Goal: Task Accomplishment & Management: Use online tool/utility

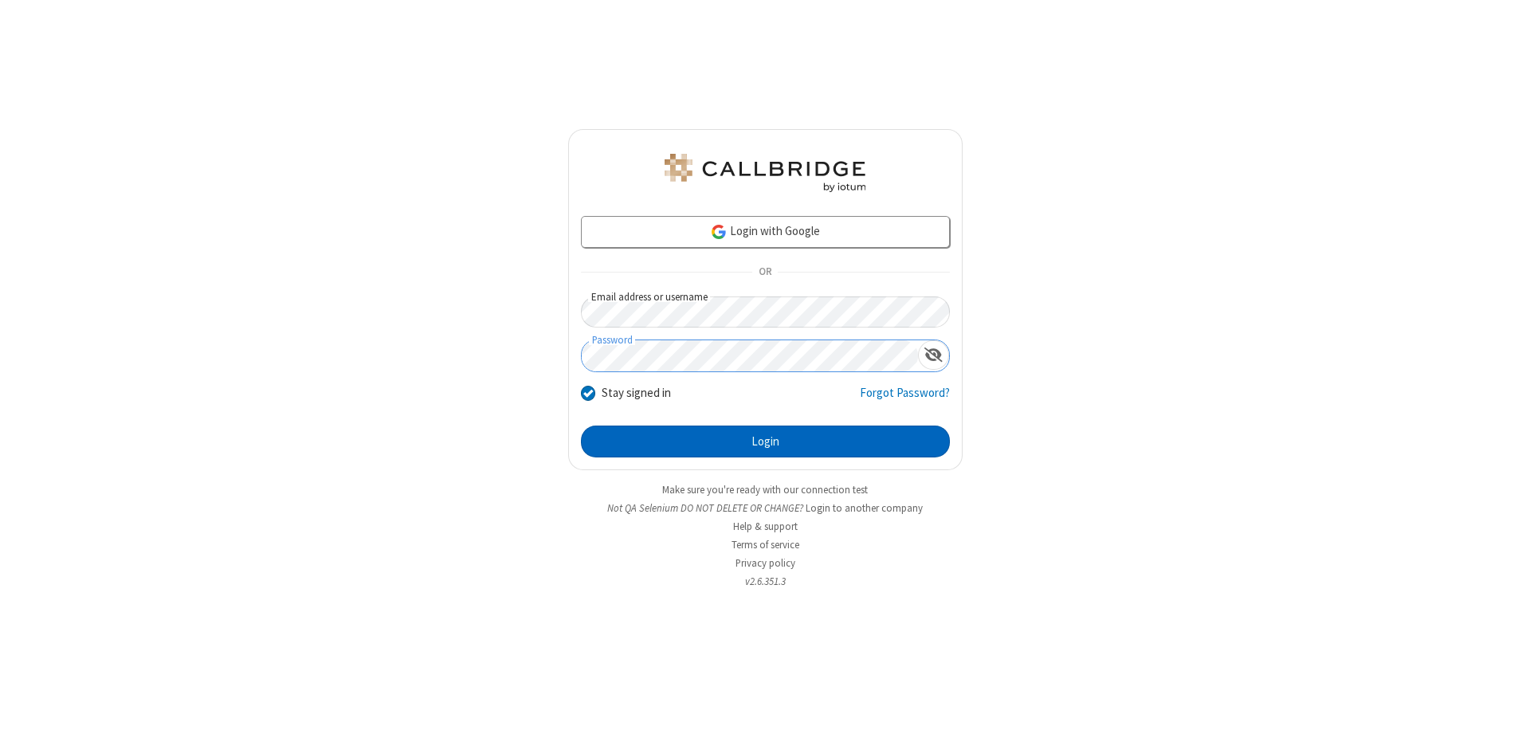
click at [765, 441] on button "Login" at bounding box center [765, 441] width 369 height 32
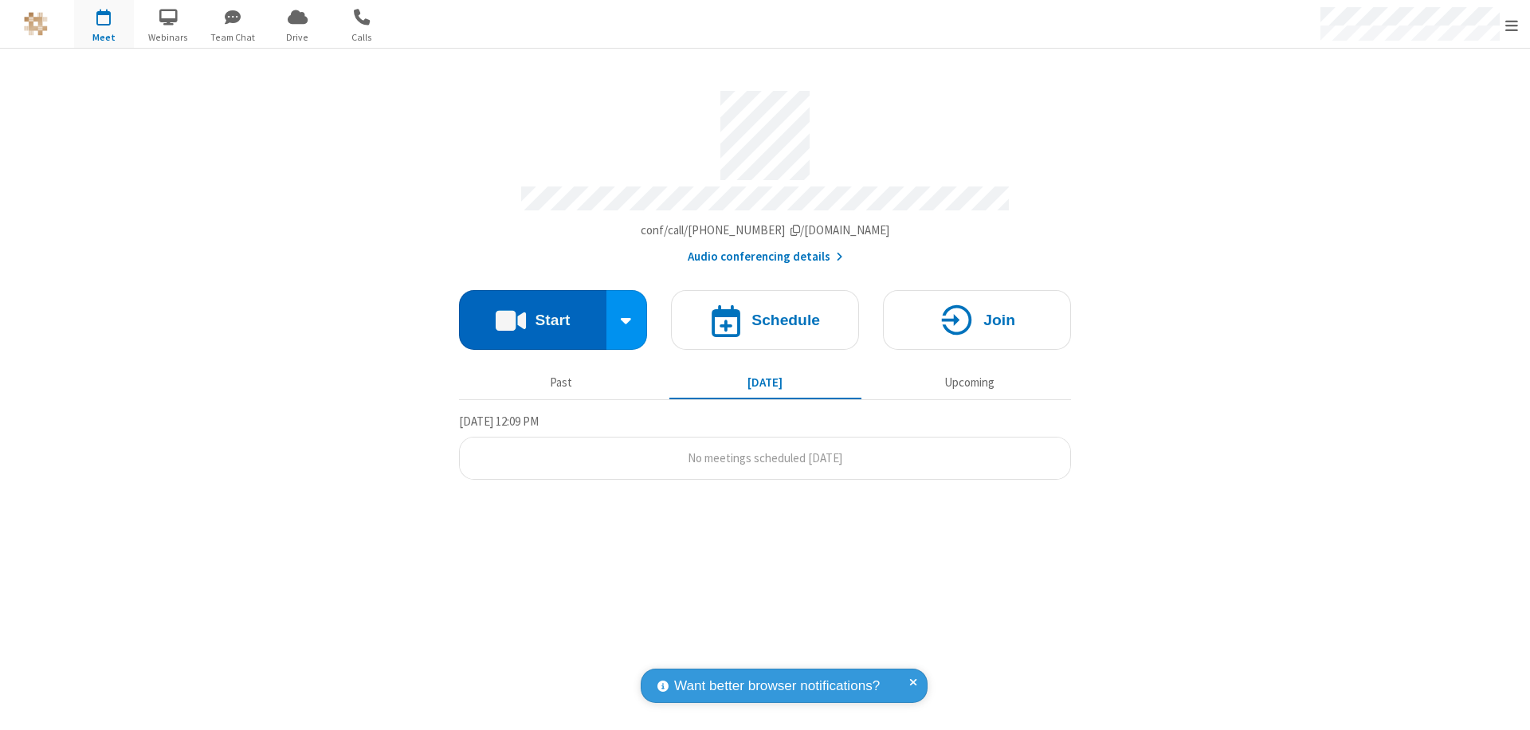
click at [532, 312] on button "Start" at bounding box center [532, 320] width 147 height 60
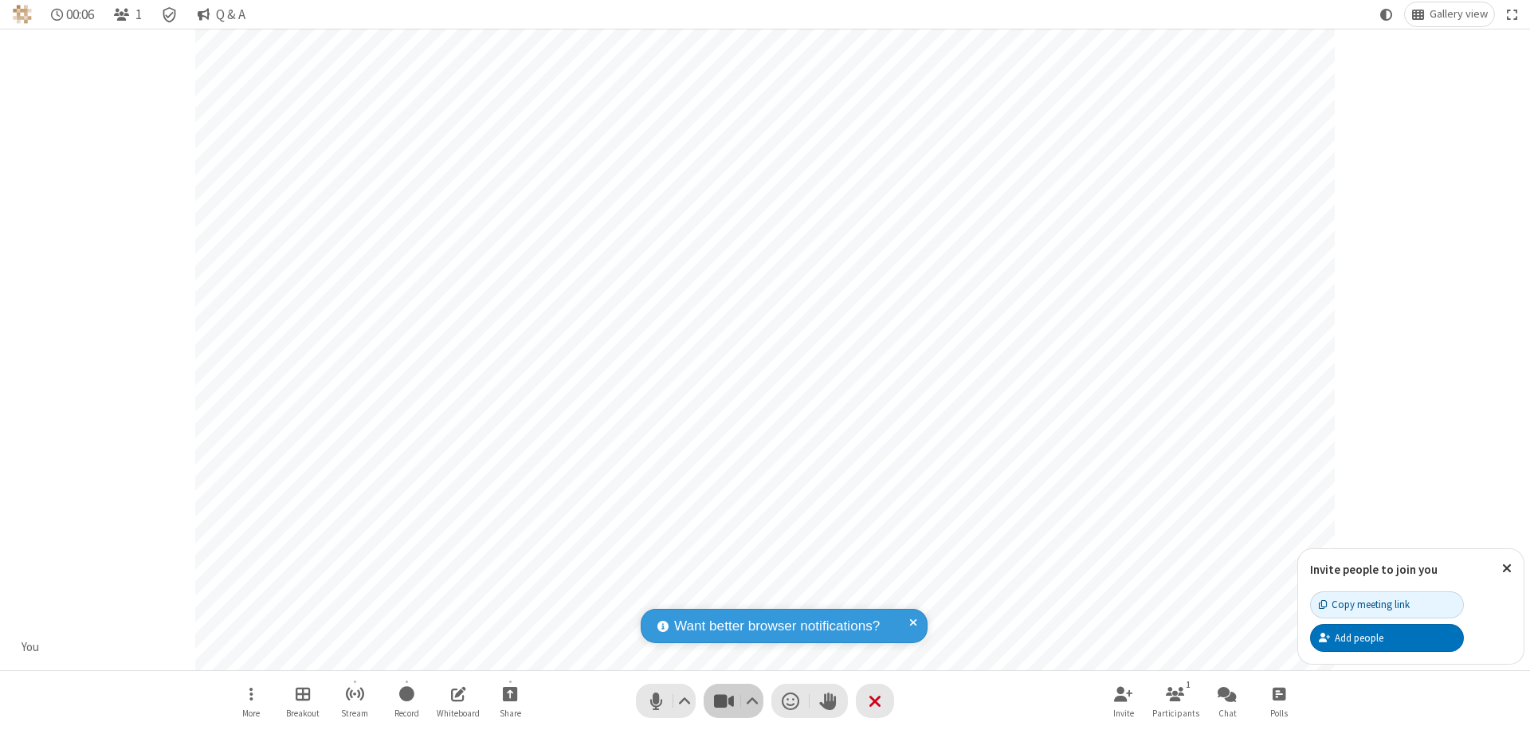
click at [723, 700] on span "Stop video (⌘+Shift+V)" at bounding box center [723, 700] width 24 height 23
click at [723, 700] on span "Start video (⌘+Shift+V)" at bounding box center [723, 700] width 24 height 23
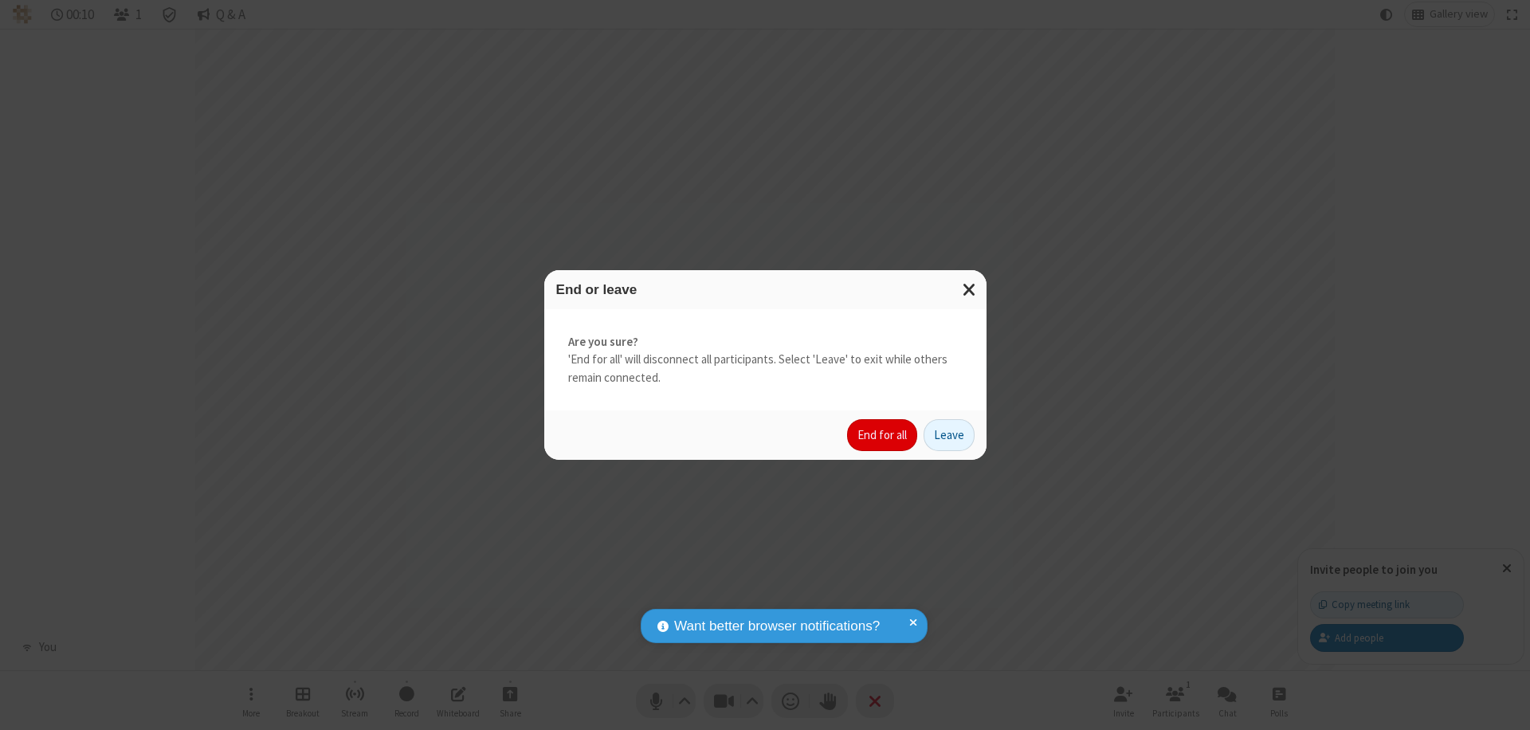
click at [883, 435] on button "End for all" at bounding box center [882, 435] width 70 height 32
